Goal: Contribute content: Contribute content

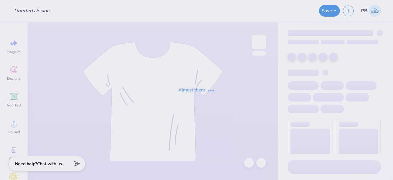
type input "Rush Shirts!"
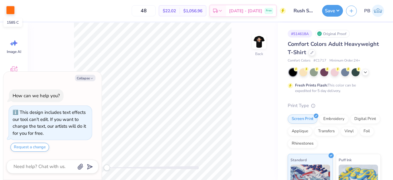
click at [13, 10] on div at bounding box center [10, 10] width 9 height 9
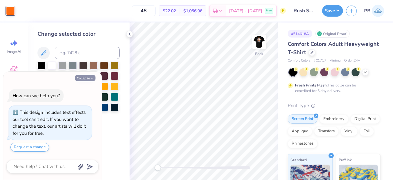
click at [90, 77] on button "Collapse" at bounding box center [85, 78] width 21 height 6
type textarea "x"
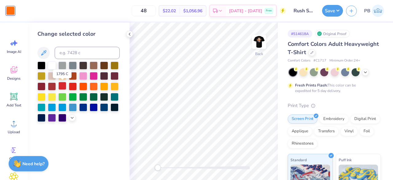
click at [63, 87] on div at bounding box center [62, 86] width 8 height 8
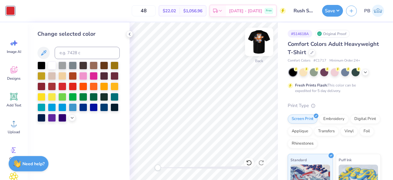
click at [258, 41] on img at bounding box center [259, 41] width 25 height 25
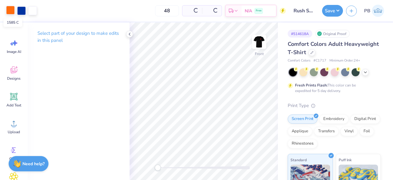
click at [13, 10] on div at bounding box center [10, 10] width 9 height 9
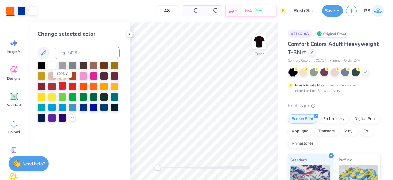
click at [62, 86] on div at bounding box center [62, 86] width 8 height 8
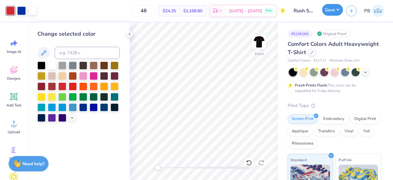
click at [337, 10] on button "Save" at bounding box center [332, 10] width 21 height 12
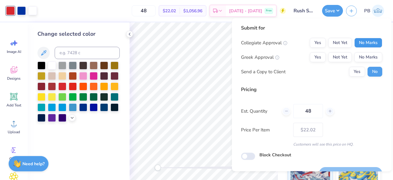
click at [376, 45] on button "No Marks" at bounding box center [368, 43] width 28 height 10
click at [313, 59] on button "Yes" at bounding box center [318, 57] width 16 height 10
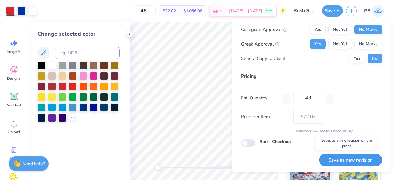
click at [346, 161] on button "Save as new revision" at bounding box center [350, 159] width 63 height 13
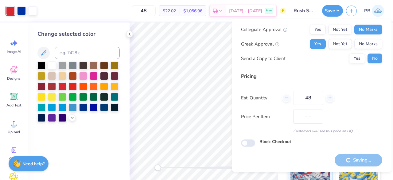
type input "$22.02"
